Goal: Check status: Check status

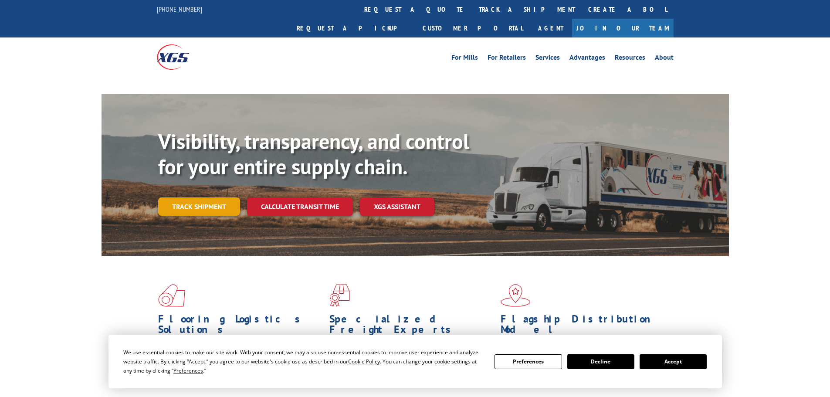
click at [185, 197] on link "Track shipment" at bounding box center [199, 206] width 82 height 18
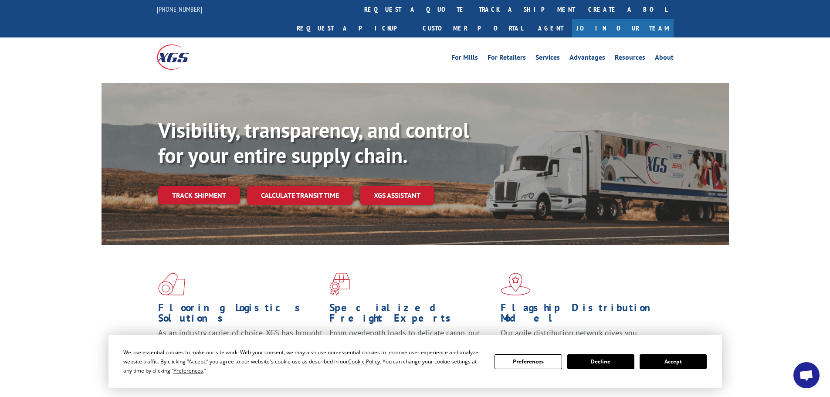
drag, startPoint x: 681, startPoint y: 362, endPoint x: 739, endPoint y: 330, distance: 66.3
click at [685, 359] on button "Accept" at bounding box center [673, 361] width 67 height 15
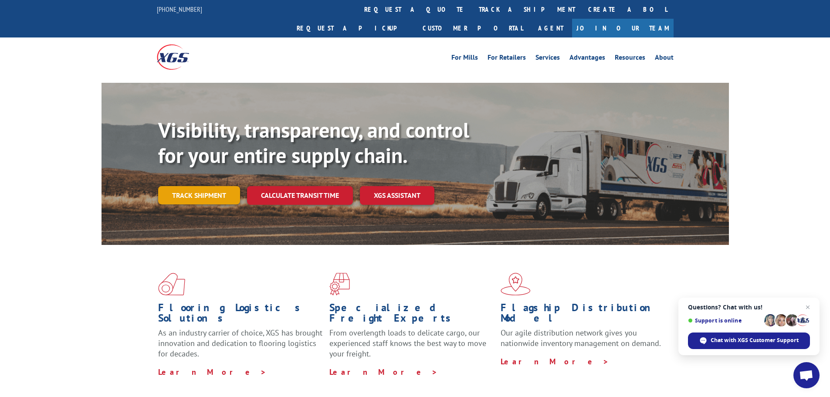
click at [207, 186] on link "Track shipment" at bounding box center [199, 195] width 82 height 18
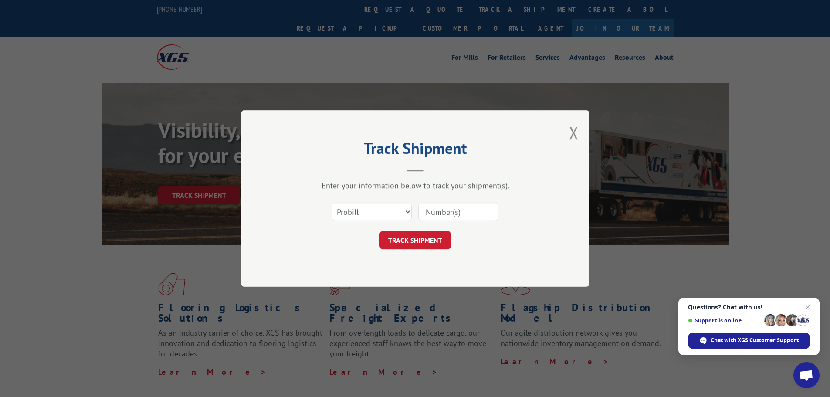
click at [477, 214] on input at bounding box center [458, 212] width 80 height 18
click at [374, 209] on select "Select category... Probill BOL PO" at bounding box center [372, 212] width 80 height 18
select select "bol"
click at [332, 203] on select "Select category... Probill BOL PO" at bounding box center [372, 212] width 80 height 18
click at [447, 209] on input at bounding box center [458, 212] width 80 height 18
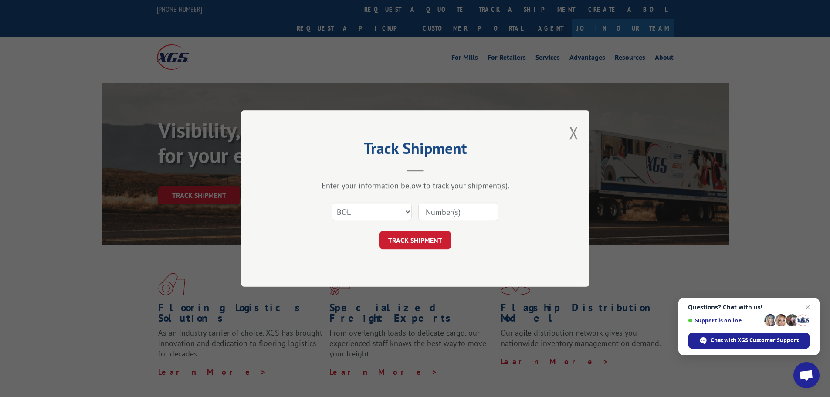
paste input "5590492"
type input "5590492"
click at [412, 240] on button "TRACK SHIPMENT" at bounding box center [414, 240] width 71 height 18
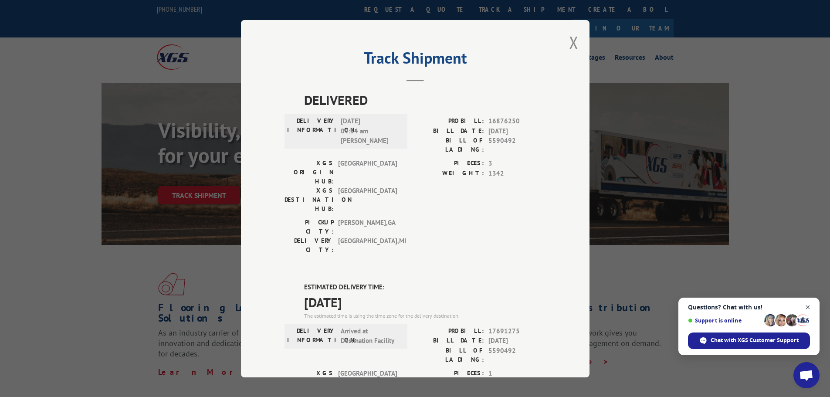
click at [805, 308] on span "Close chat" at bounding box center [808, 307] width 11 height 11
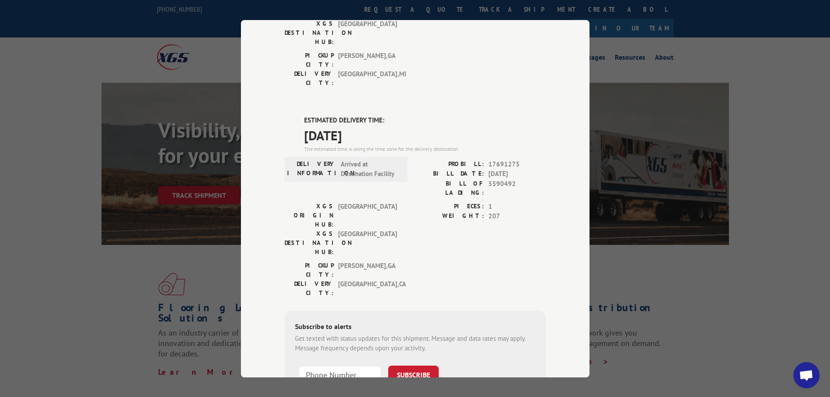
scroll to position [174, 0]
